Goal: Information Seeking & Learning: Learn about a topic

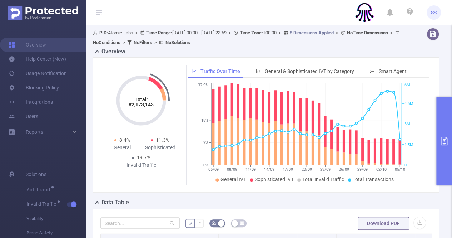
click at [444, 135] on button "primary" at bounding box center [444, 140] width 16 height 89
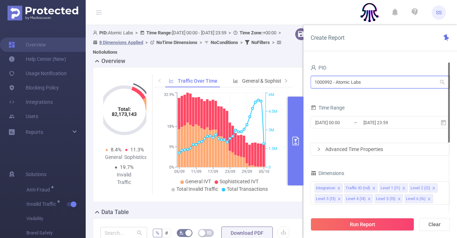
drag, startPoint x: 371, startPoint y: 85, endPoint x: 257, endPoint y: 63, distance: 116.3
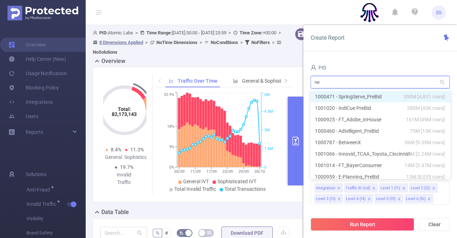
type input "nex"
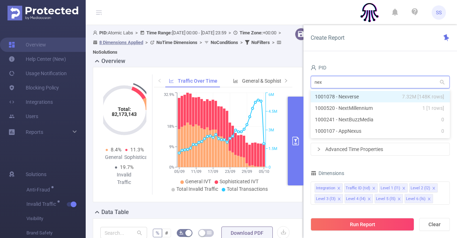
click at [380, 98] on li "1001078 - Nexverse 7.32M [148K rows]" at bounding box center [380, 96] width 139 height 11
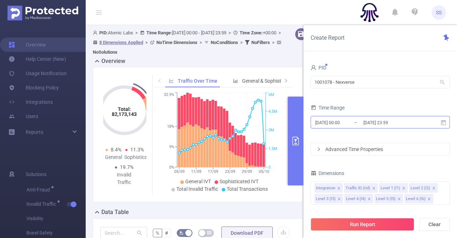
click at [378, 120] on input "[DATE] 23:59" at bounding box center [392, 123] width 58 height 10
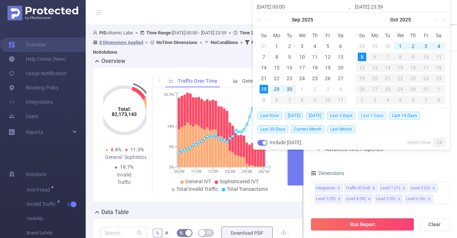
click at [364, 113] on span "Last 7 Days" at bounding box center [372, 115] width 28 height 8
type input "[DATE] 00:00"
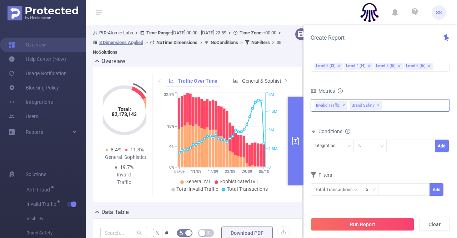
click at [377, 104] on span "✕" at bounding box center [378, 105] width 3 height 9
click at [364, 222] on button "Run Report" at bounding box center [363, 224] width 104 height 13
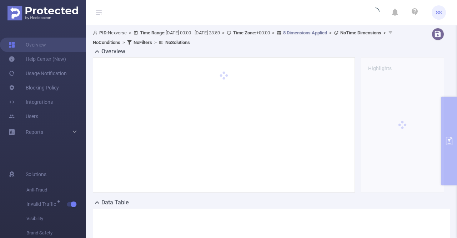
click at [98, 8] on icon at bounding box center [99, 12] width 9 height 25
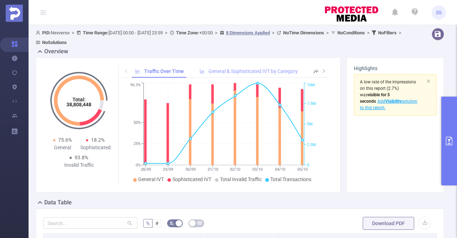
click at [247, 67] on div "General & Sophisticated IVT by Category" at bounding box center [248, 71] width 105 height 13
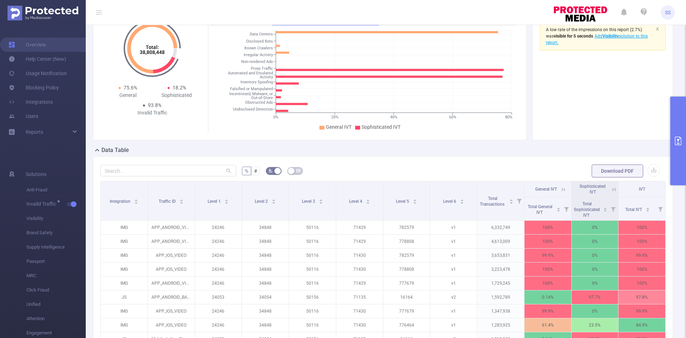
scroll to position [107, 0]
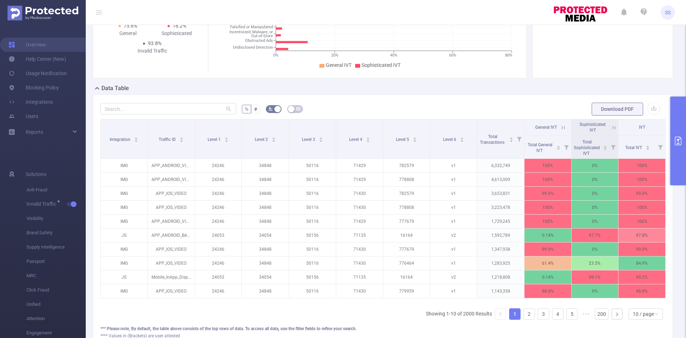
click at [452, 128] on icon at bounding box center [563, 127] width 6 height 6
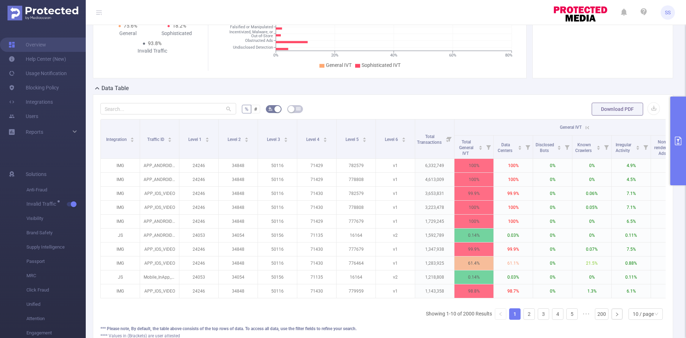
scroll to position [0, 110]
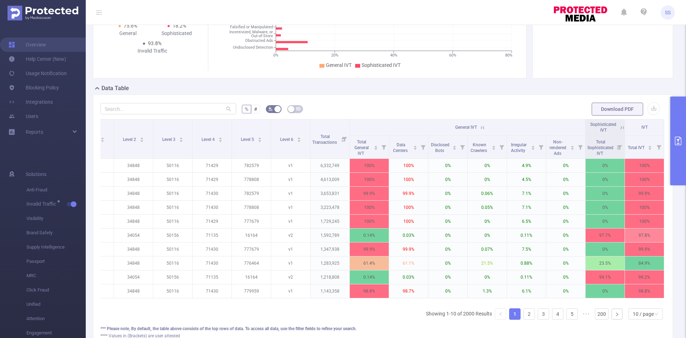
click at [452, 129] on icon at bounding box center [482, 127] width 3 height 3
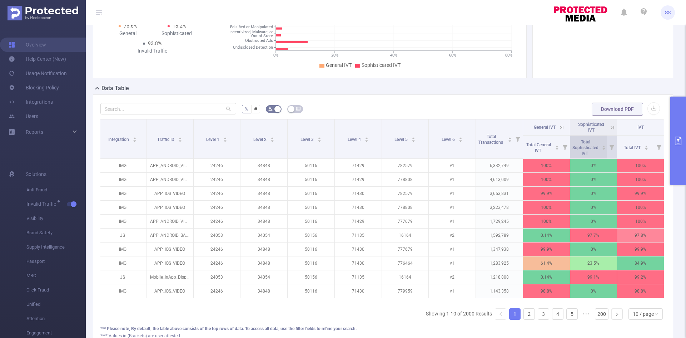
scroll to position [0, 1]
click at [452, 128] on icon at bounding box center [612, 127] width 6 height 6
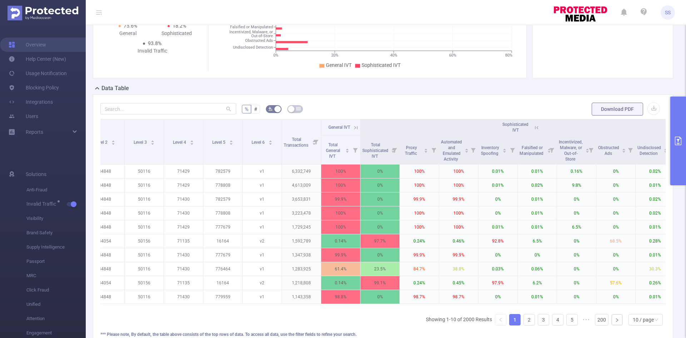
scroll to position [0, 139]
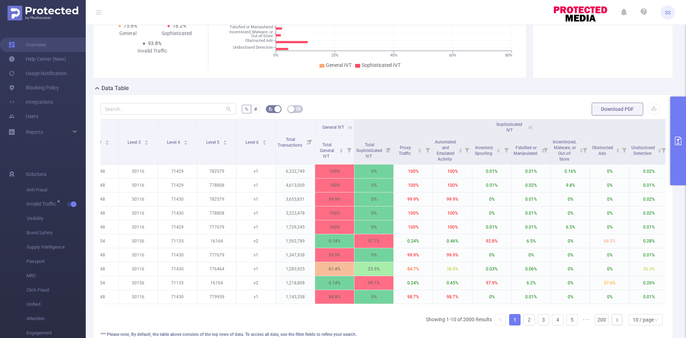
click at [452, 129] on icon at bounding box center [530, 127] width 6 height 6
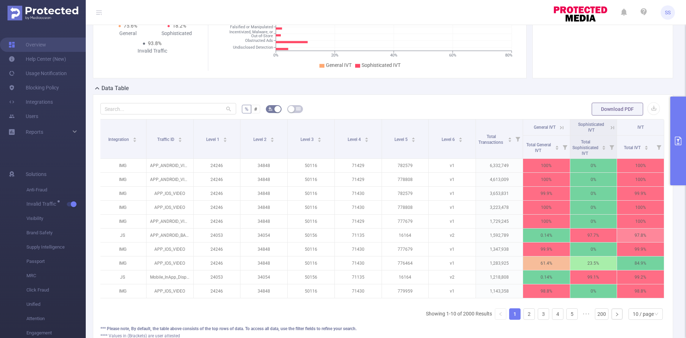
click at [452, 127] on icon at bounding box center [561, 127] width 6 height 6
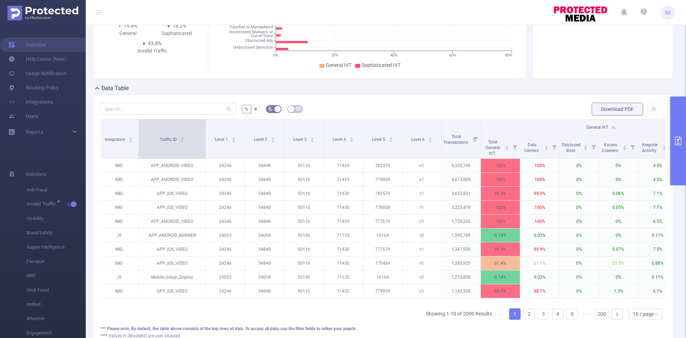
drag, startPoint x: 177, startPoint y: 149, endPoint x: 205, endPoint y: 154, distance: 28.4
click at [205, 154] on span at bounding box center [206, 138] width 4 height 39
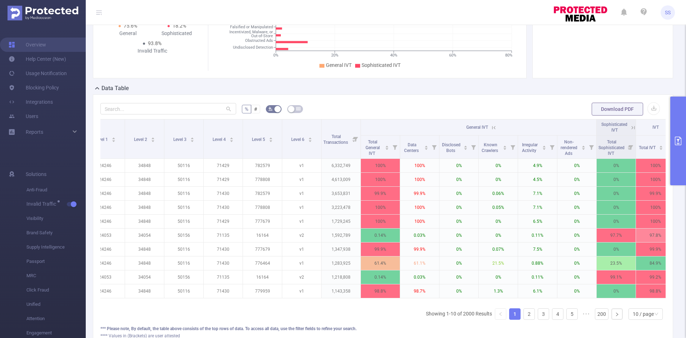
scroll to position [0, 138]
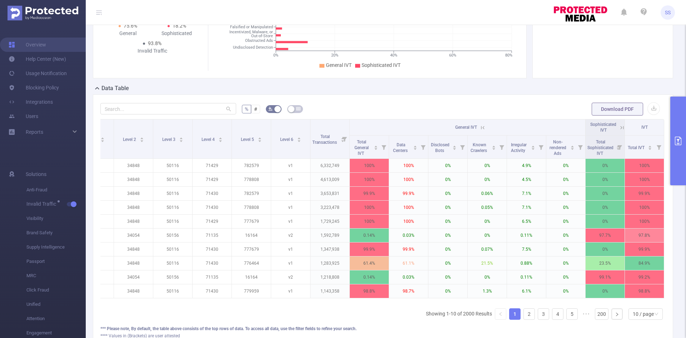
click at [452, 129] on icon at bounding box center [483, 127] width 6 height 6
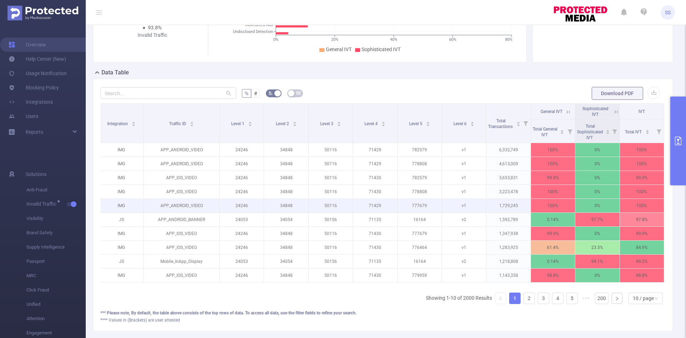
scroll to position [143, 0]
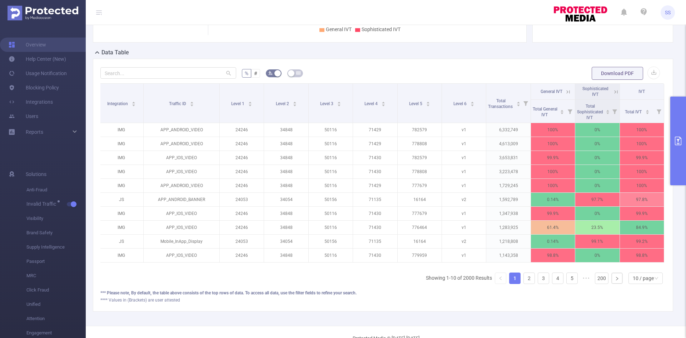
click at [452, 92] on icon at bounding box center [568, 92] width 6 height 6
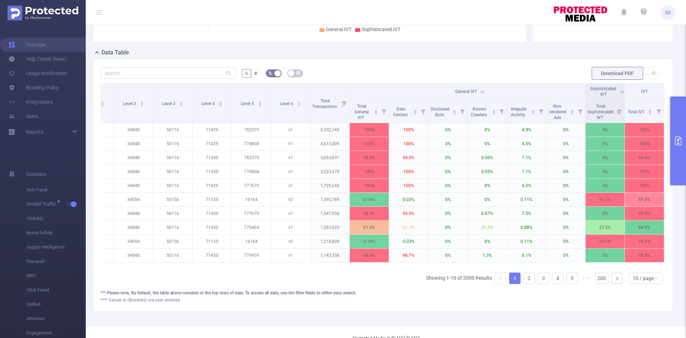
scroll to position [0, 138]
click at [452, 91] on th "General IVT" at bounding box center [468, 92] width 236 height 16
click at [452, 89] on icon at bounding box center [483, 92] width 6 height 6
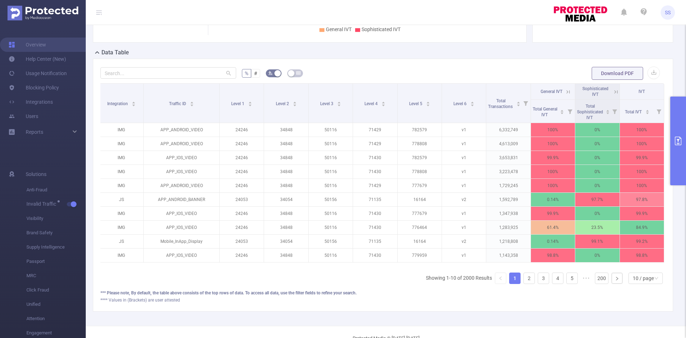
scroll to position [0, 1]
click at [452, 91] on icon at bounding box center [615, 91] width 9 height 7
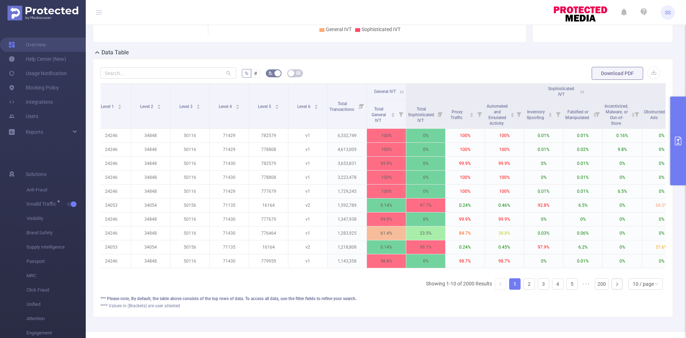
scroll to position [0, 153]
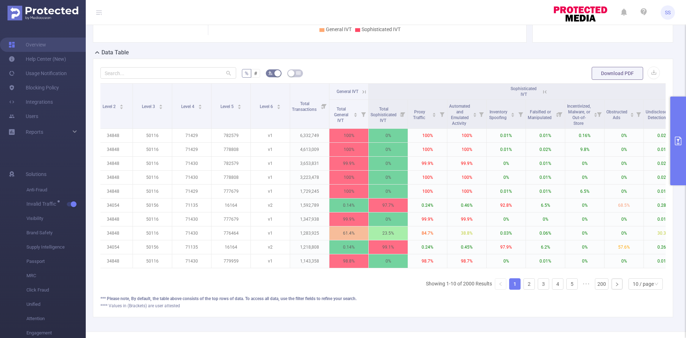
click at [452, 90] on icon at bounding box center [545, 92] width 6 height 6
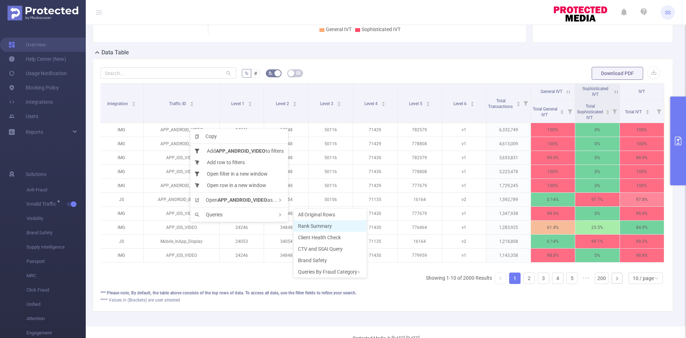
click at [326, 225] on span "Rank Summary" at bounding box center [315, 226] width 34 height 6
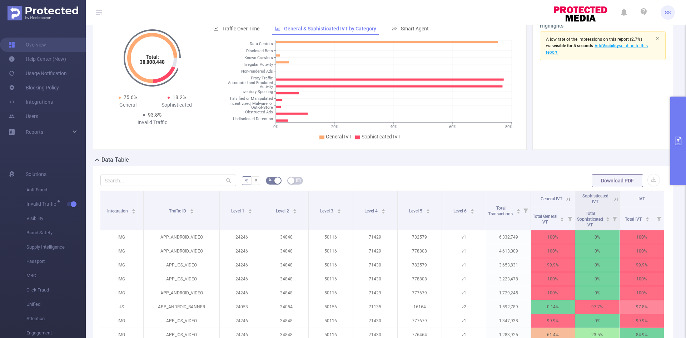
scroll to position [71, 0]
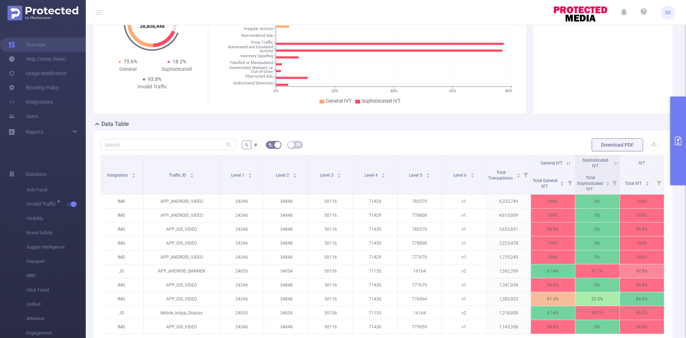
click at [452, 115] on button "primary" at bounding box center [678, 140] width 16 height 89
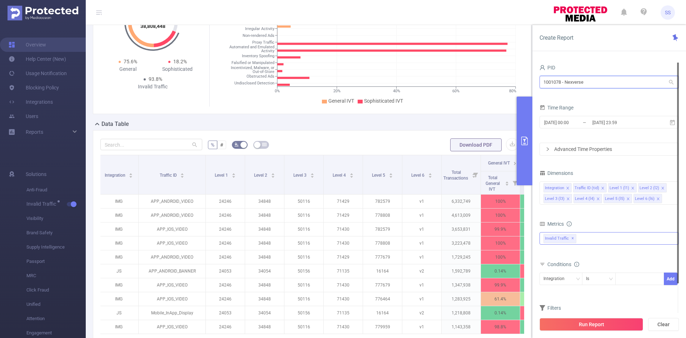
drag, startPoint x: 595, startPoint y: 81, endPoint x: 504, endPoint y: 81, distance: 90.4
click at [452, 81] on section "PID: Nexverse > Time Range: [DATE] 00:00 - [DATE] 23:59 > Time Zone: +00:00 > 8…" at bounding box center [386, 175] width 600 height 443
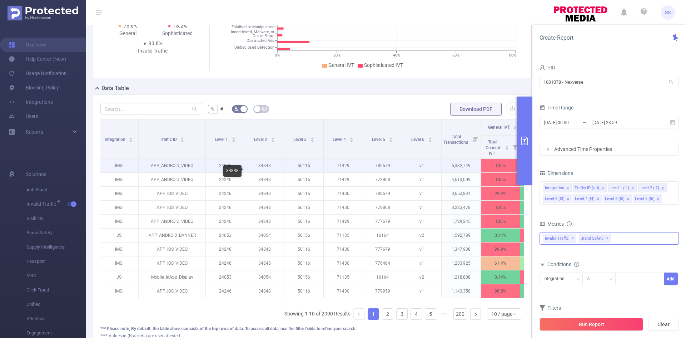
scroll to position [0, 0]
